Goal: Task Accomplishment & Management: Manage account settings

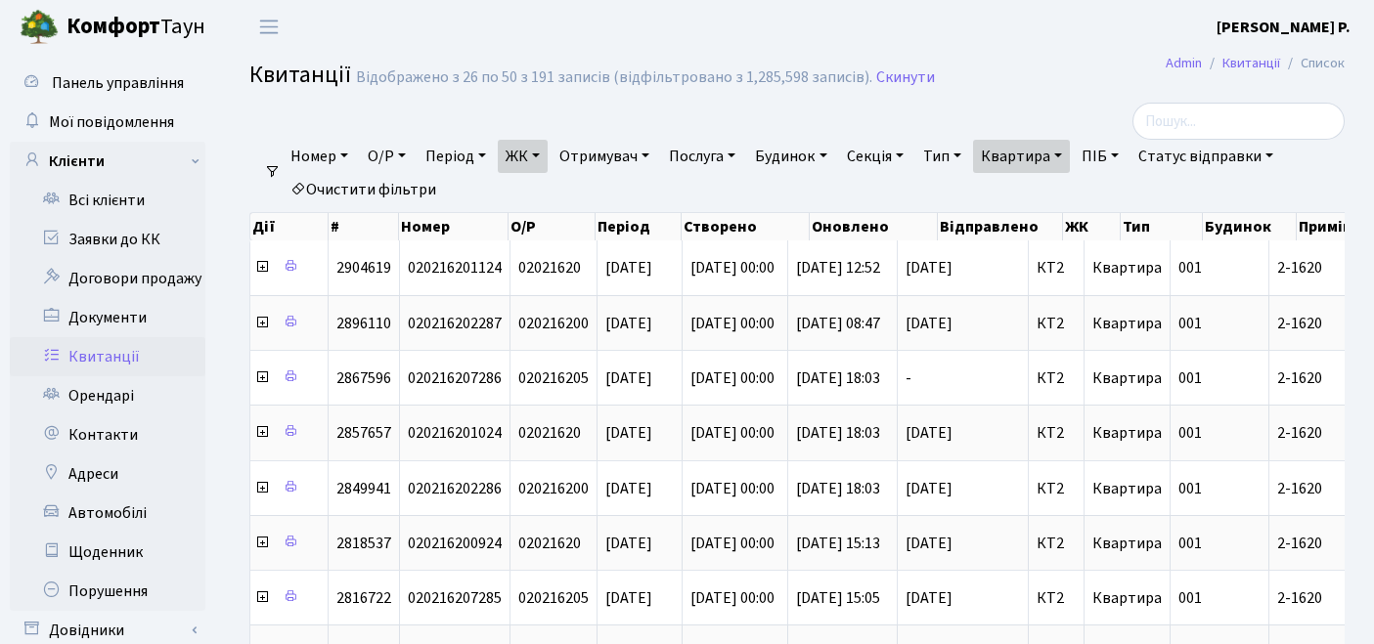
select select "25"
click at [122, 390] on link "Орендарі" at bounding box center [108, 395] width 196 height 39
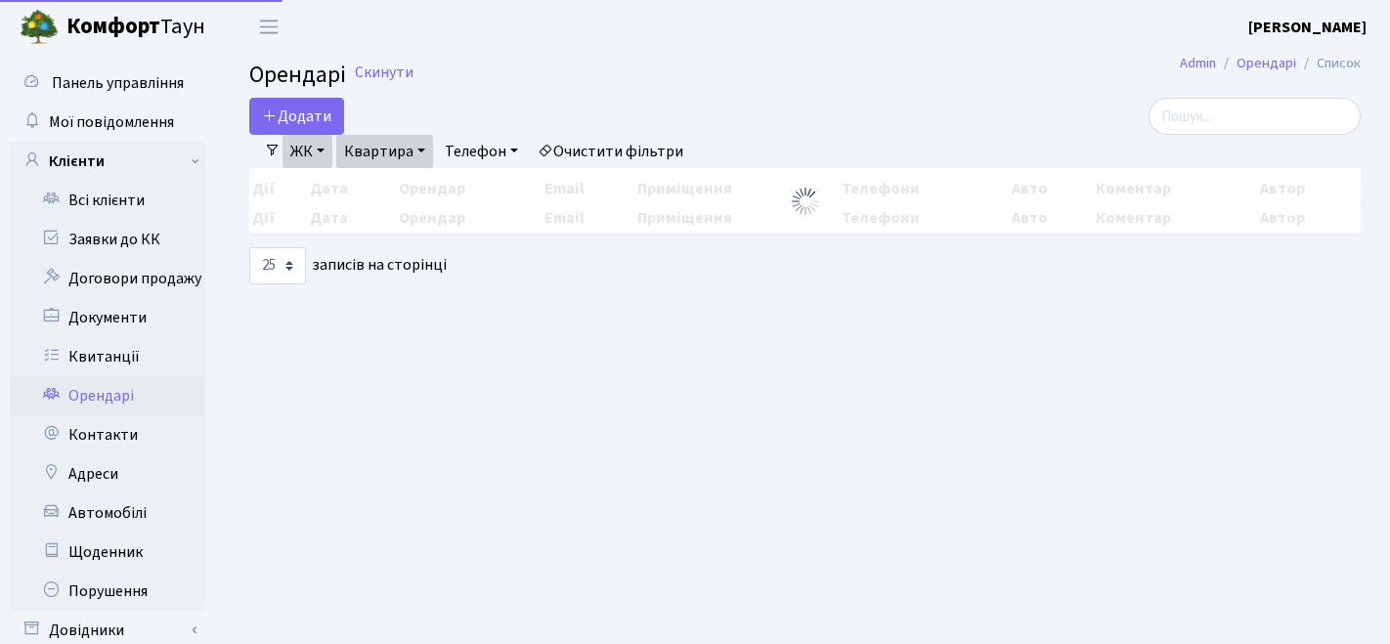
select select "25"
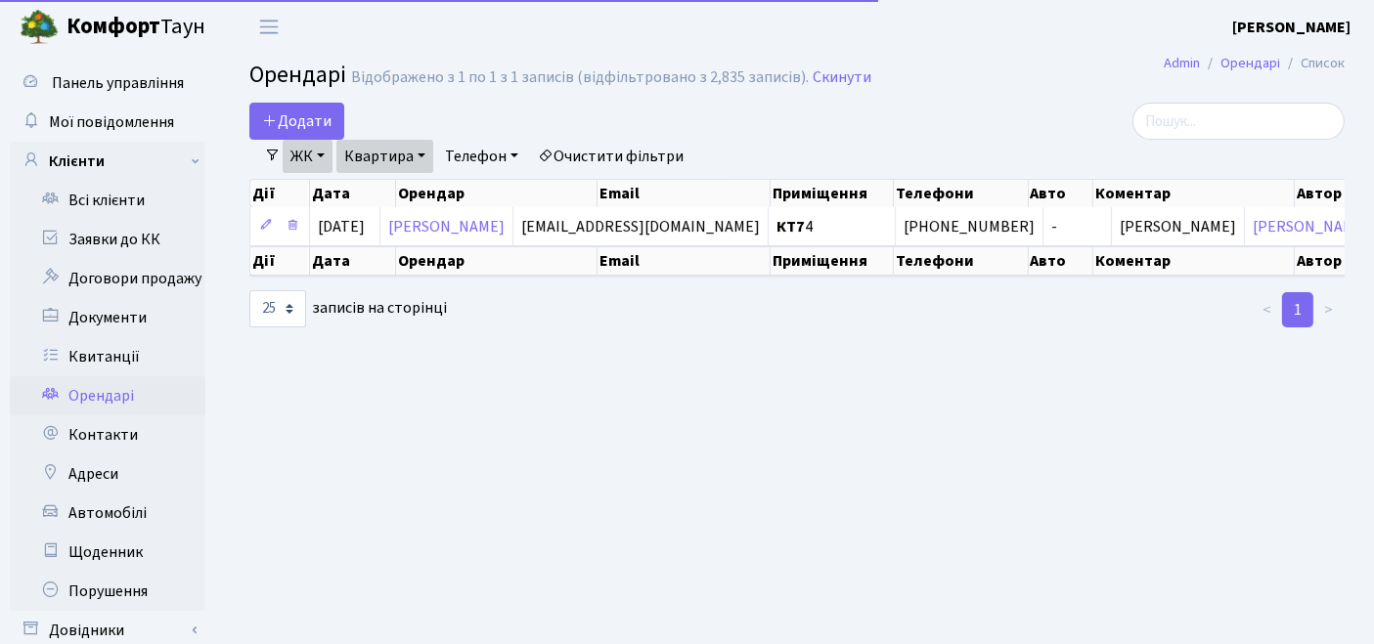
click at [672, 138] on div "Додати" at bounding box center [609, 121] width 721 height 37
click at [662, 152] on link "Очистити фільтри" at bounding box center [610, 156] width 161 height 33
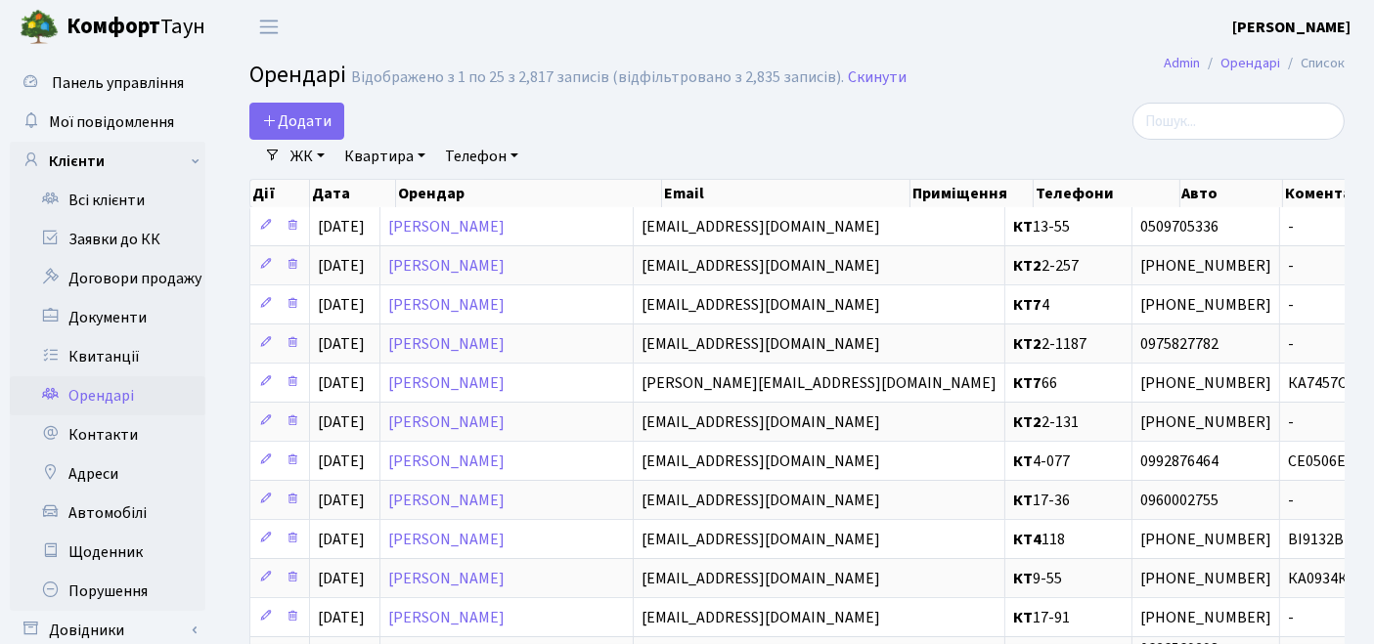
click at [318, 156] on link "ЖК" at bounding box center [308, 156] width 50 height 33
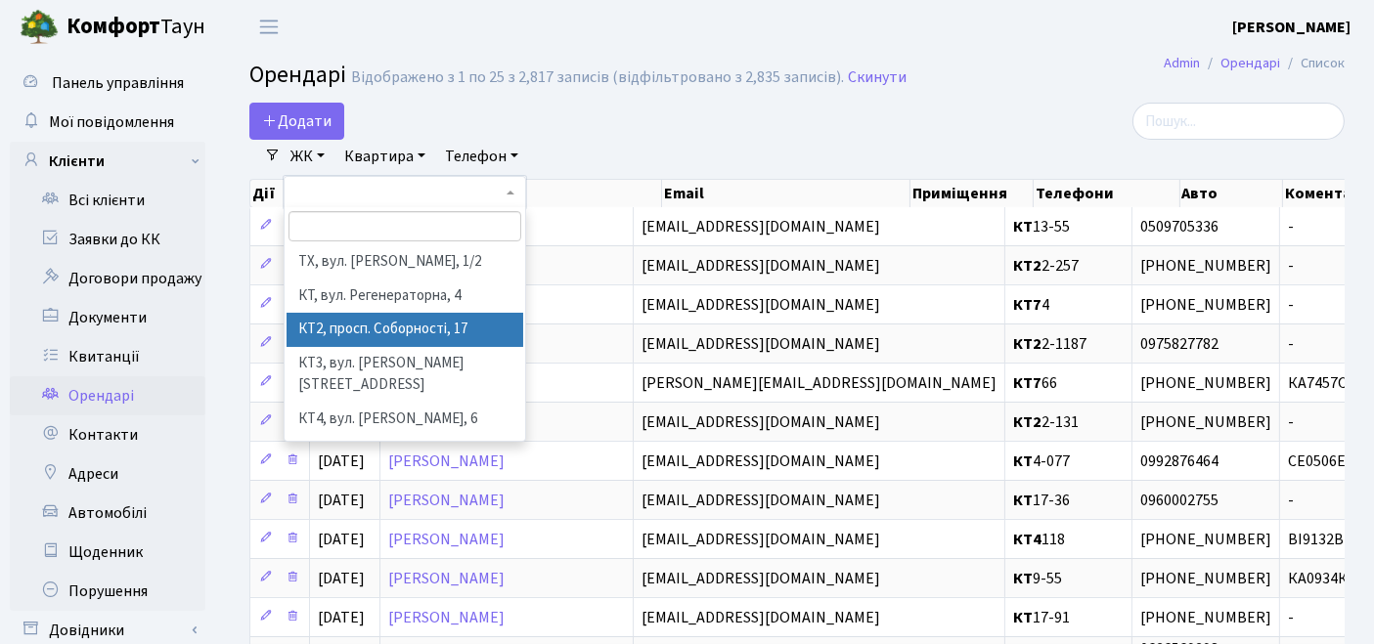
click at [345, 317] on li "КТ2, просп. Соборності, 17" at bounding box center [405, 330] width 238 height 34
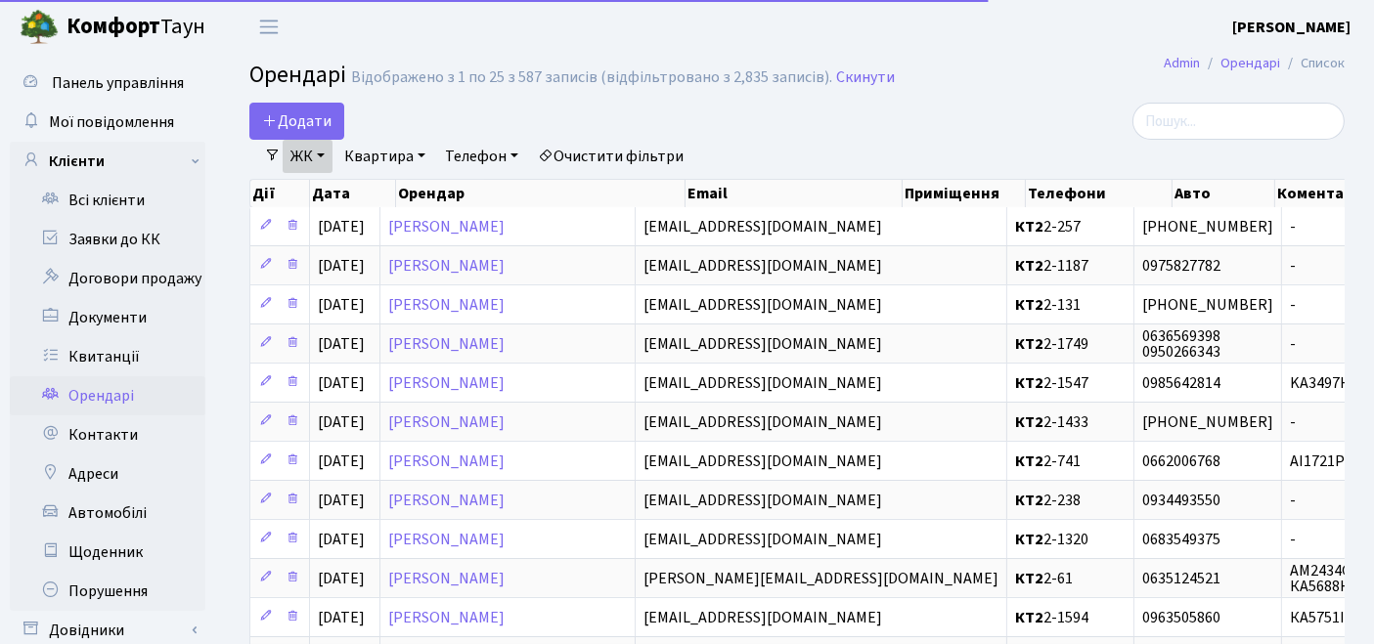
click at [376, 147] on link "Квартира" at bounding box center [384, 156] width 97 height 33
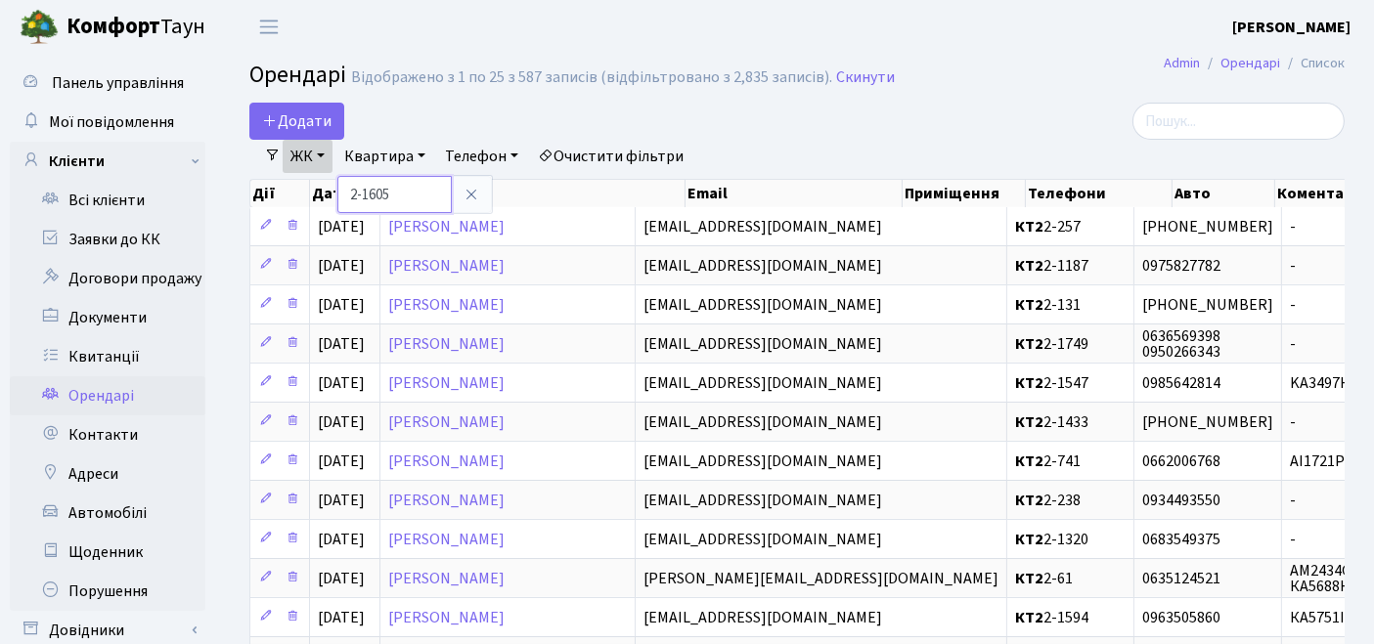
type input "2-1605"
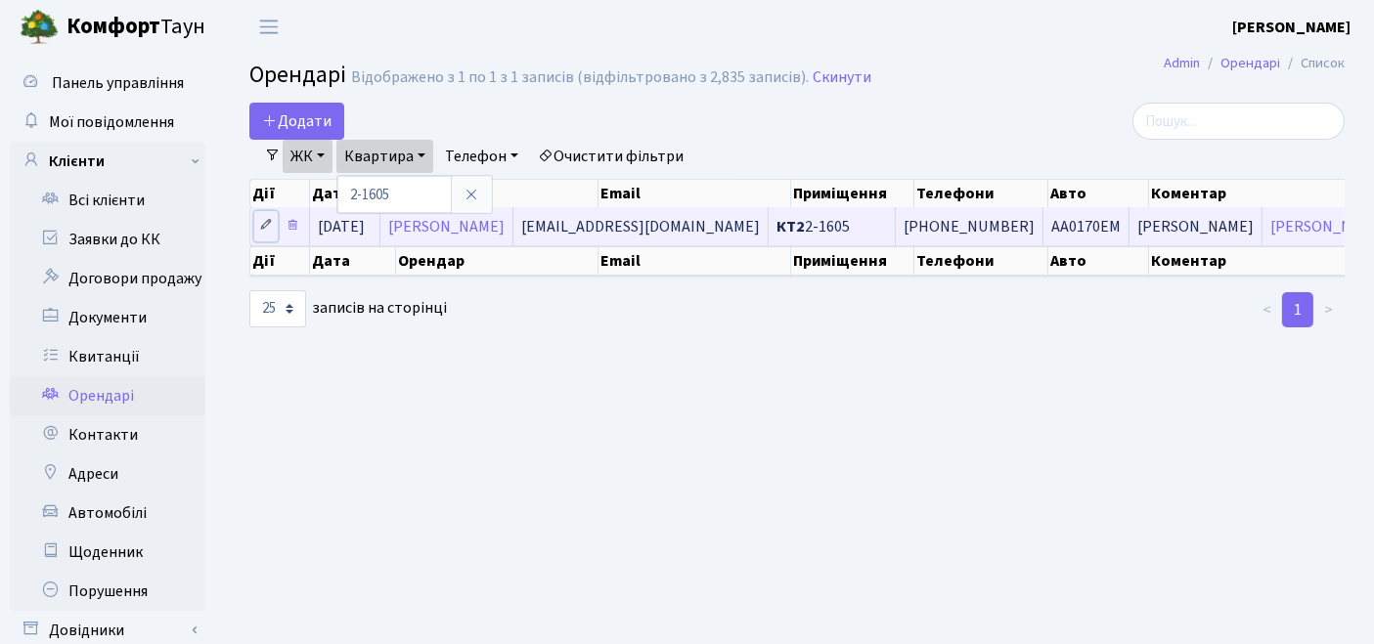
click at [263, 223] on icon at bounding box center [266, 225] width 14 height 14
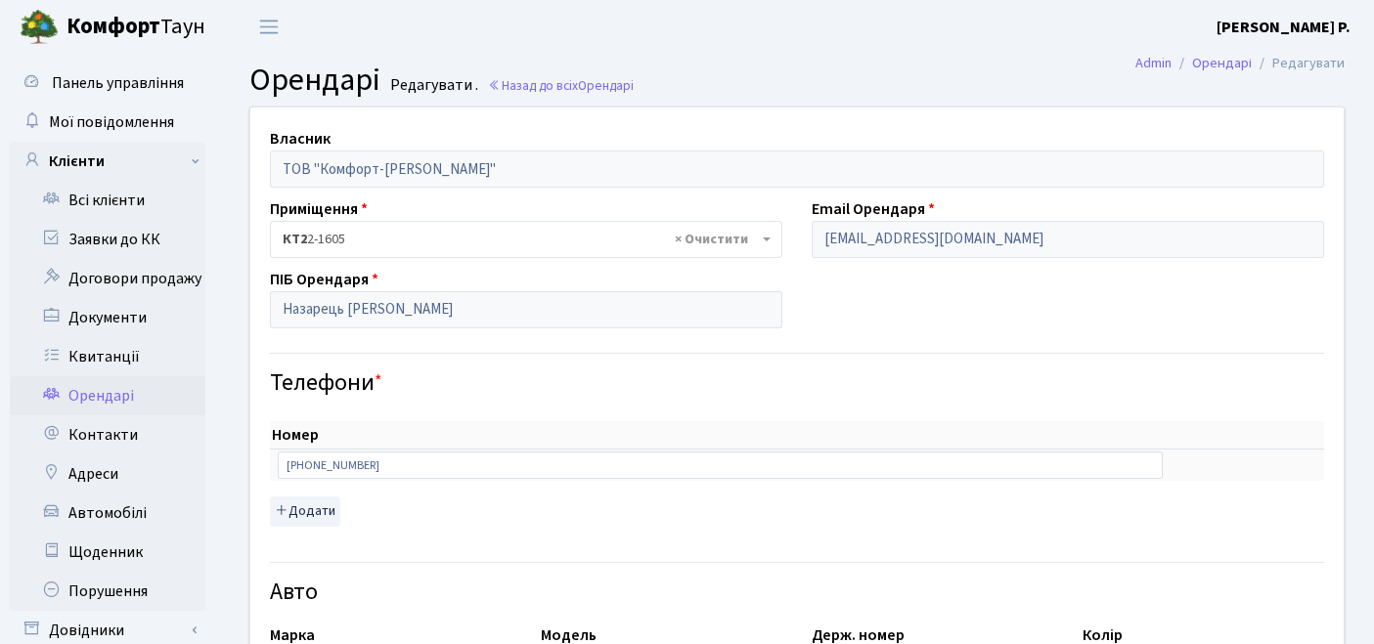
select select "2136"
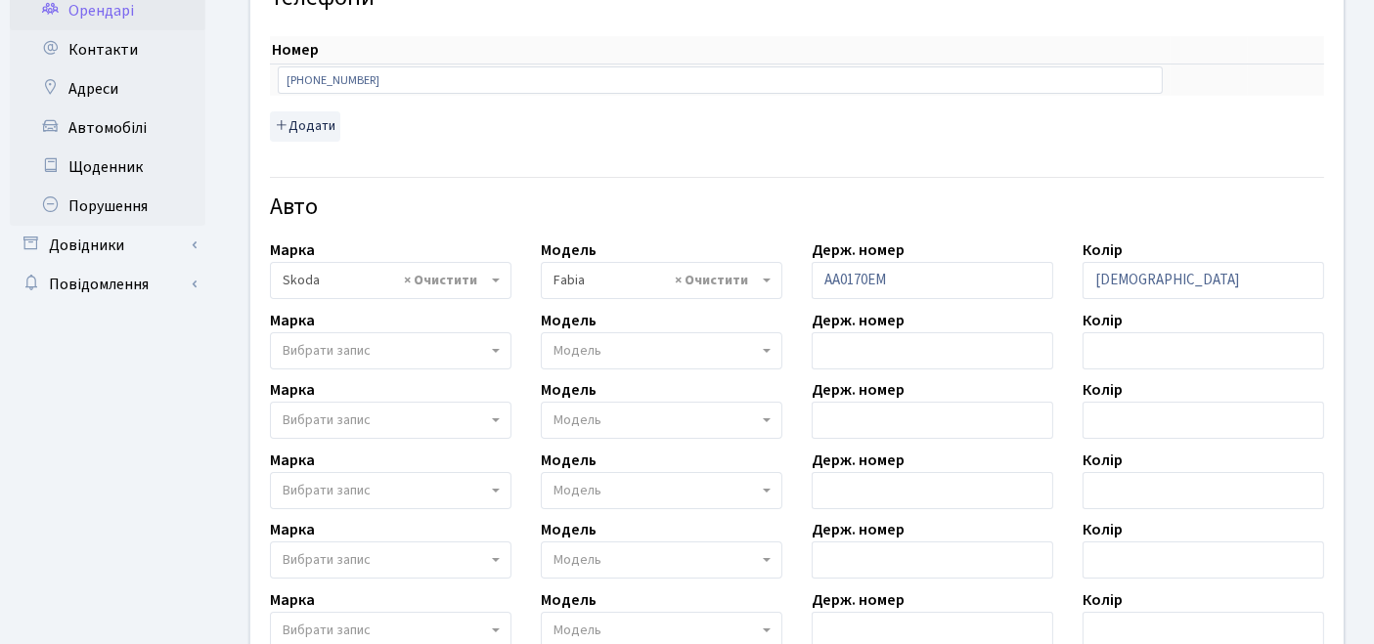
scroll to position [434, 0]
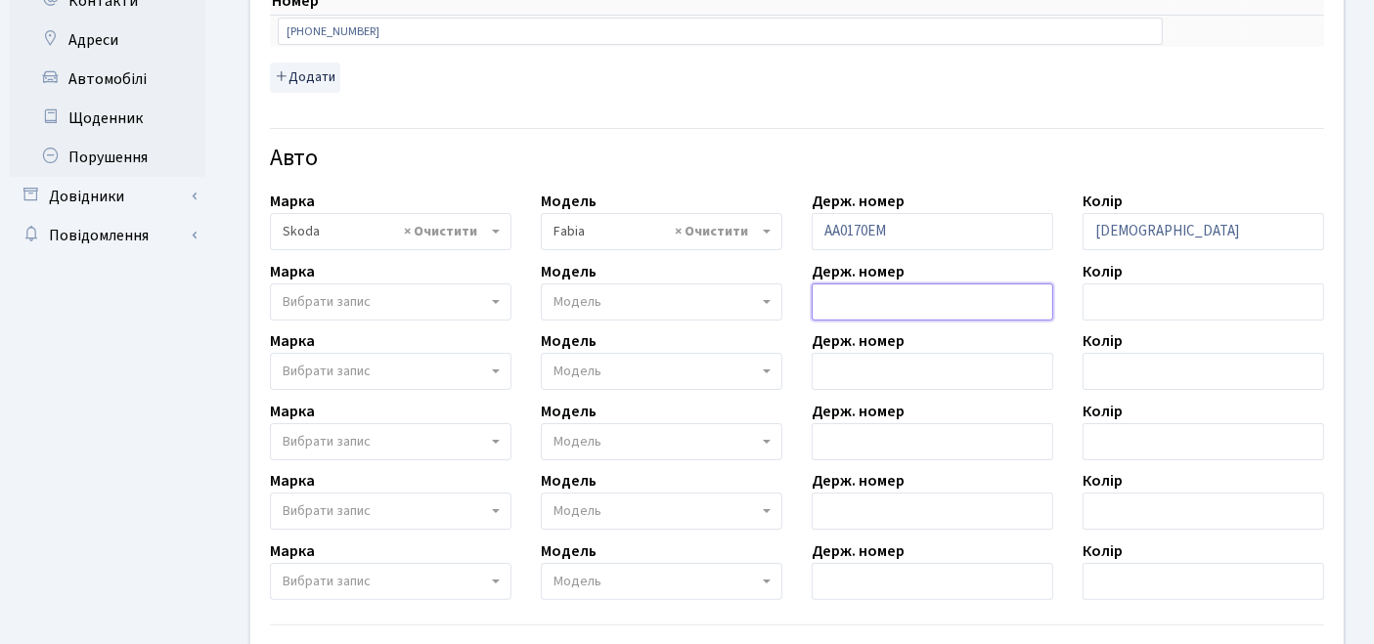
click at [877, 290] on input "text" at bounding box center [933, 302] width 242 height 37
paste input "КА5915РМ"
type input "КА5915РМ"
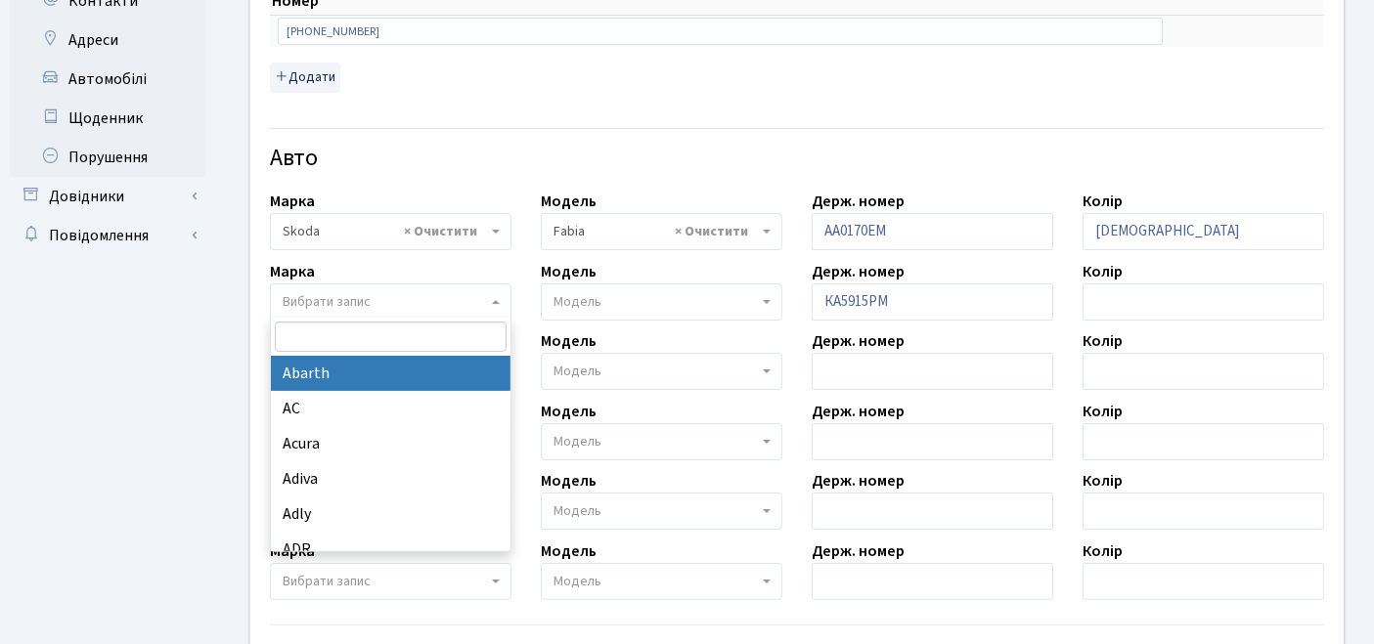
click at [356, 298] on span "Вибрати запис" at bounding box center [327, 302] width 88 height 20
type input "w"
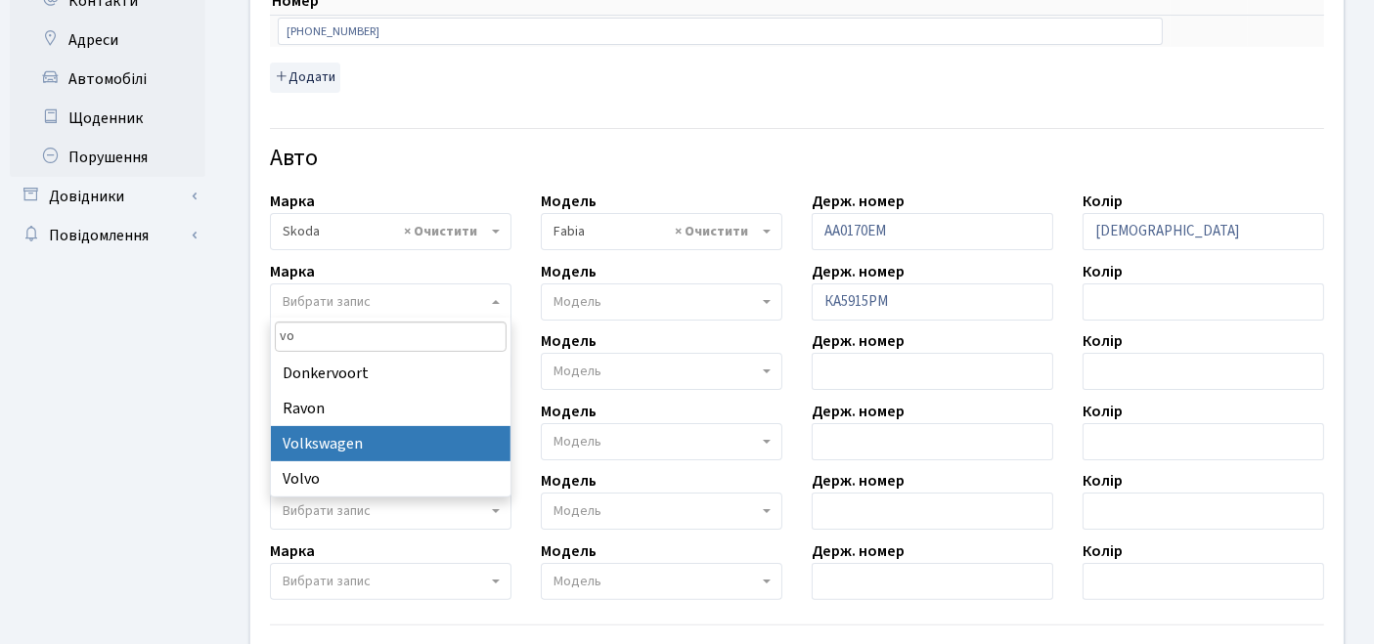
type input "vo"
select select "134"
select select
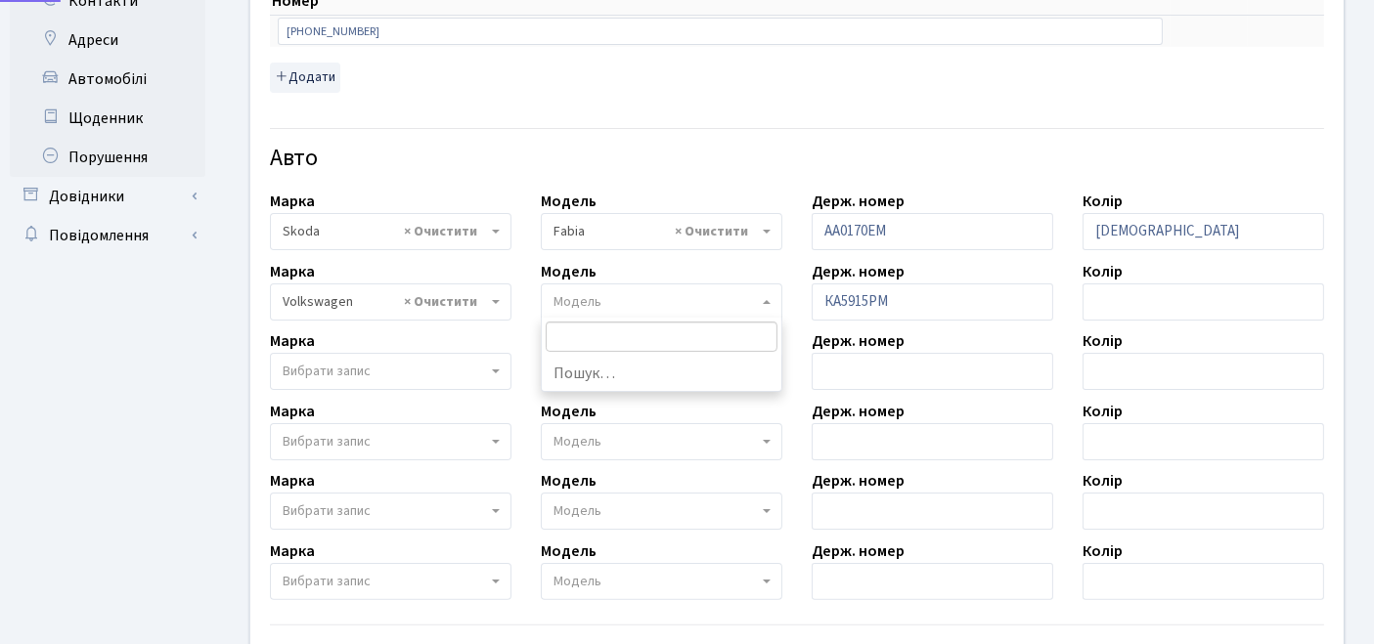
click at [592, 292] on span "Модель" at bounding box center [577, 302] width 48 height 20
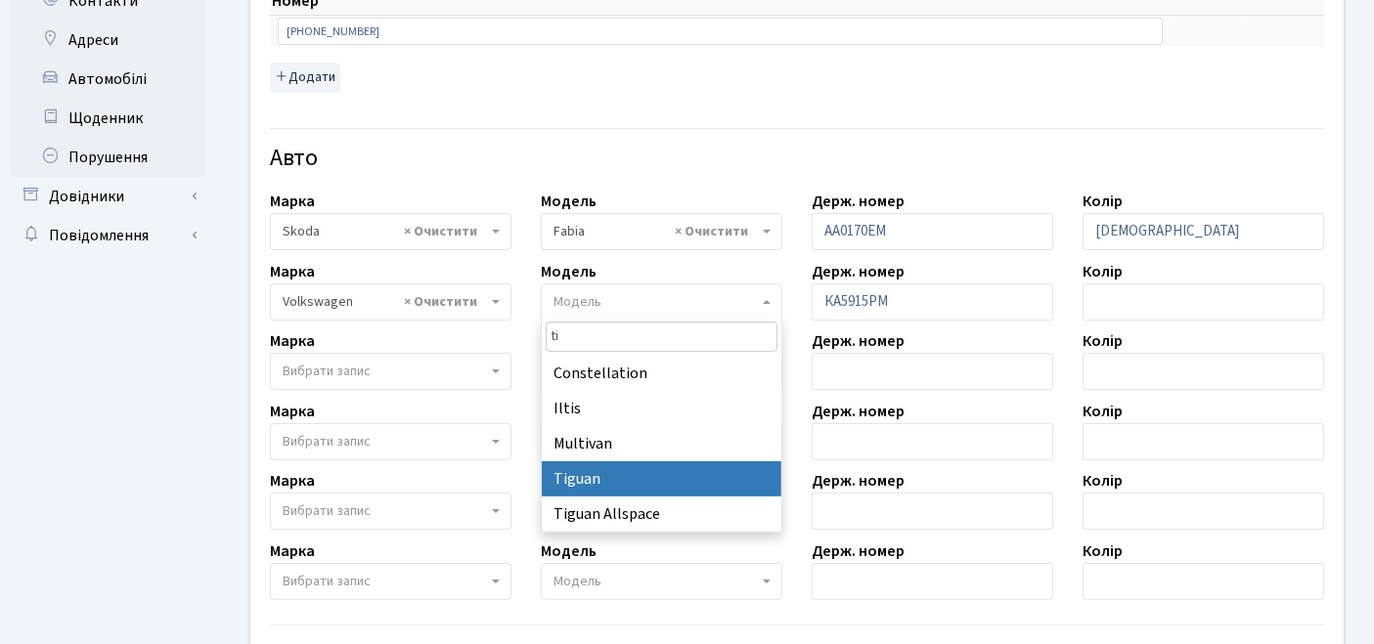
type input "ti"
select select "2490"
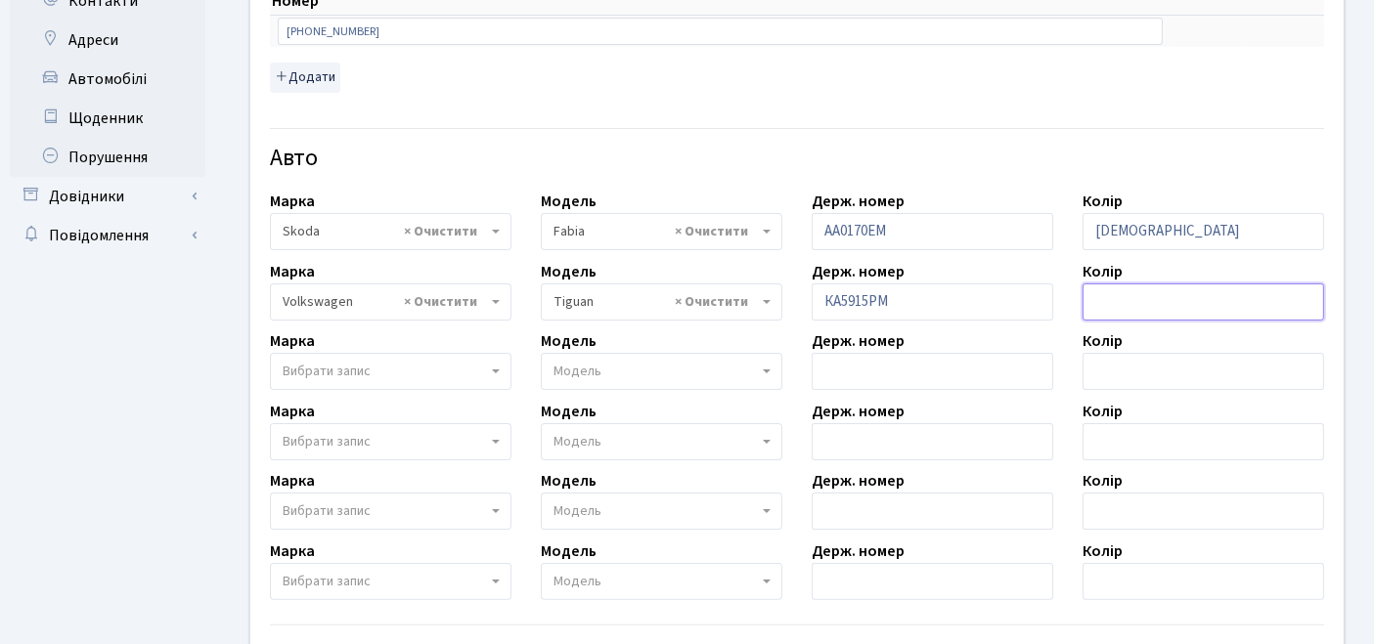
click at [1184, 302] on input "text" at bounding box center [1203, 302] width 242 height 37
type input "x"
type input "чорний"
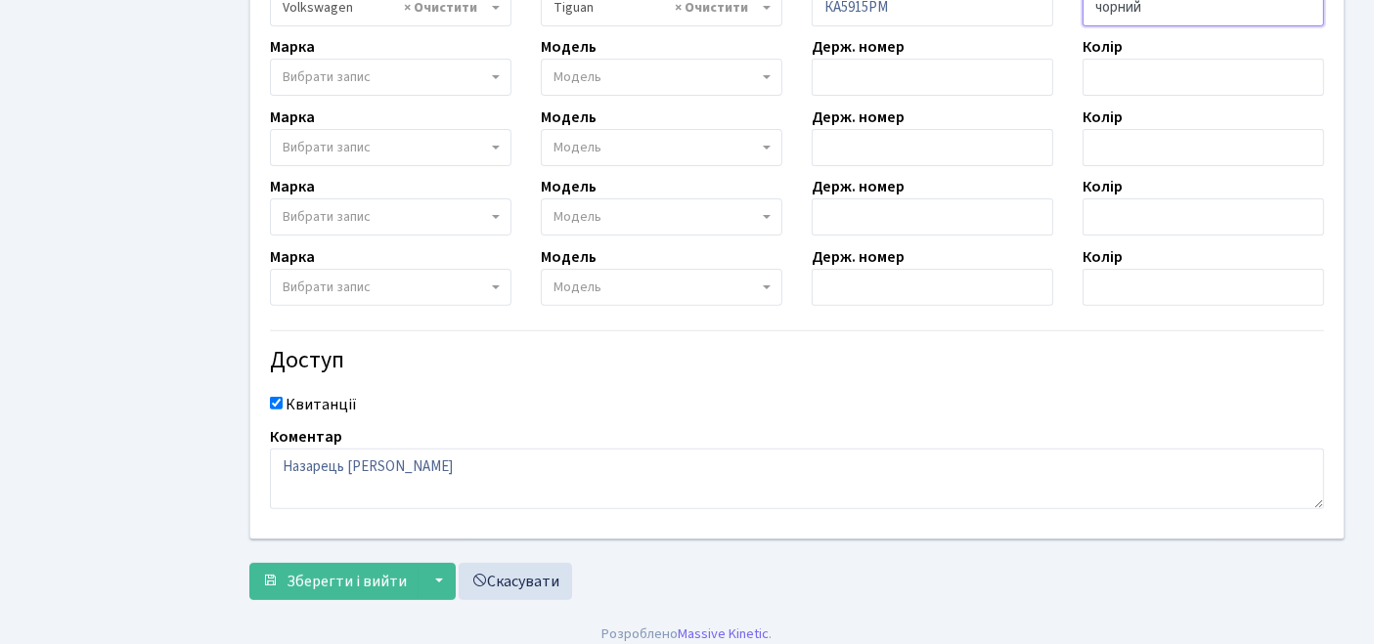
scroll to position [739, 0]
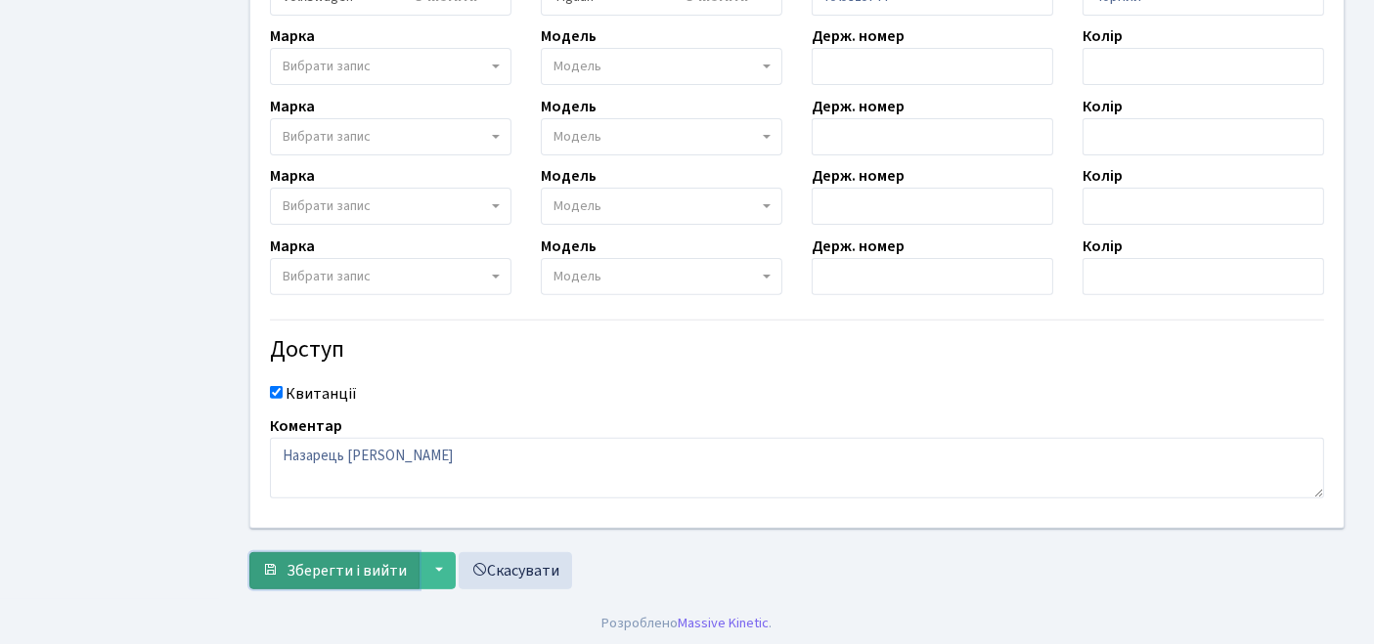
click at [354, 569] on span "Зберегти і вийти" at bounding box center [346, 571] width 120 height 22
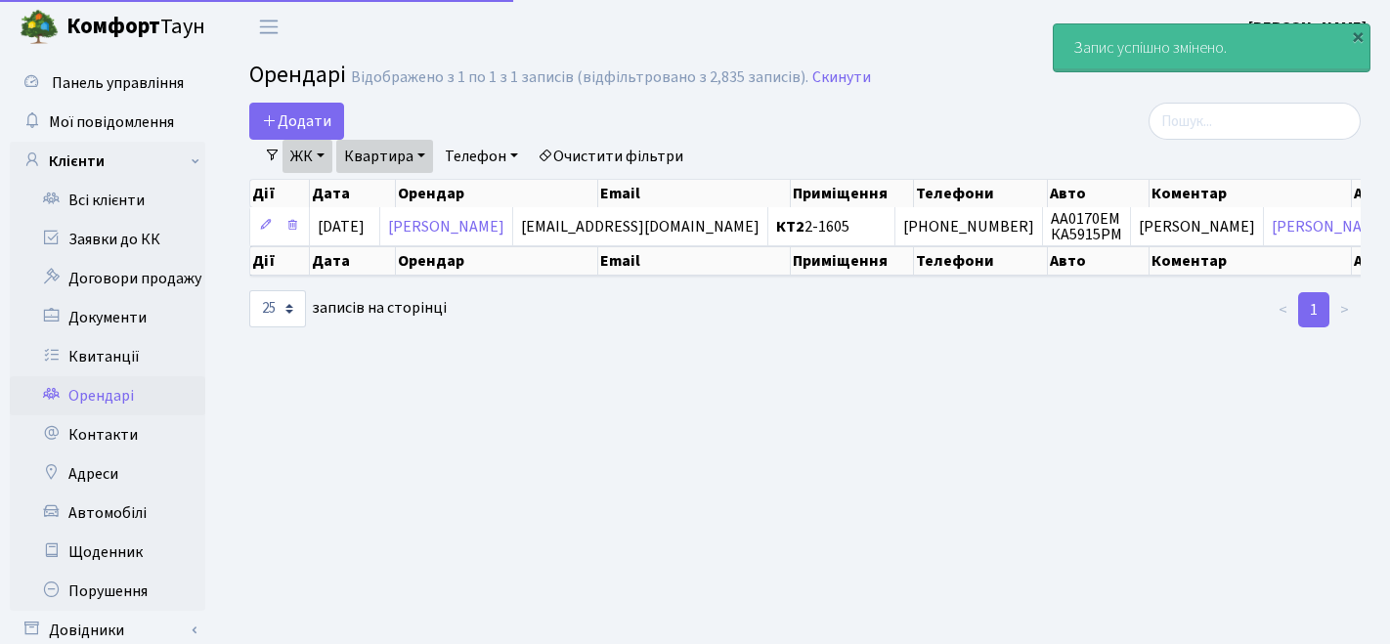
select select "25"
